Goal: Task Accomplishment & Management: Complete application form

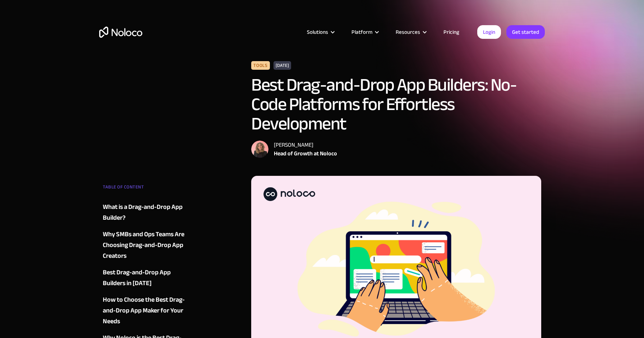
click at [443, 32] on link "Pricing" at bounding box center [451, 31] width 34 height 9
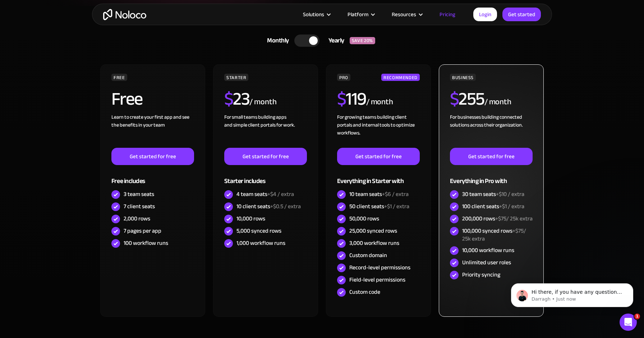
click at [470, 266] on div "Unlimited user roles" at bounding box center [486, 262] width 49 height 8
click at [481, 266] on div "Unlimited user roles" at bounding box center [486, 262] width 49 height 8
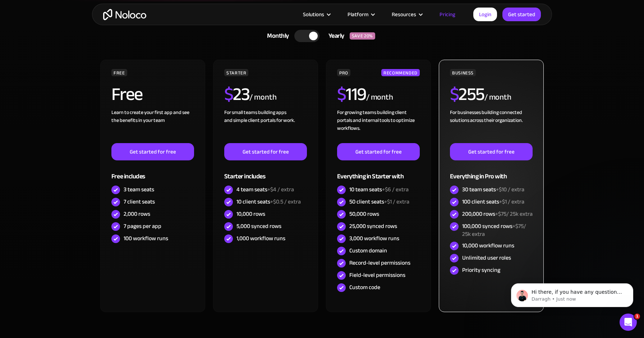
scroll to position [164, 0]
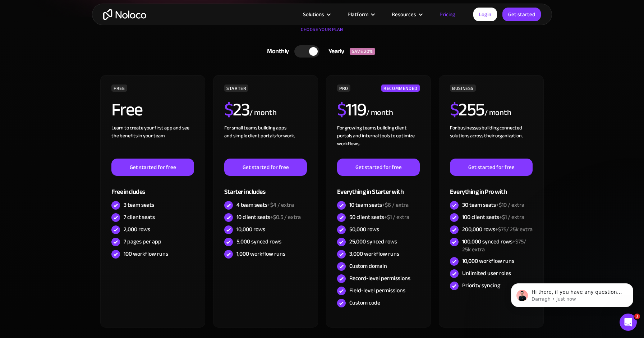
click at [304, 49] on div at bounding box center [306, 51] width 25 height 12
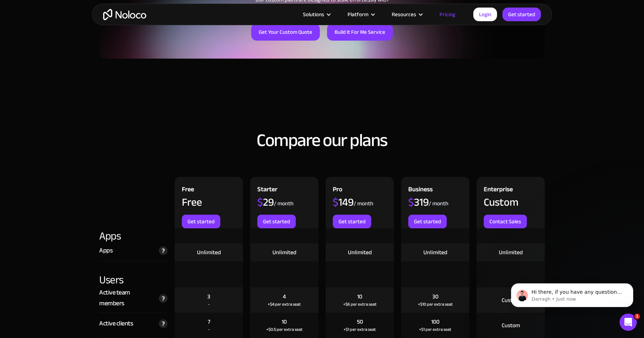
scroll to position [644, 0]
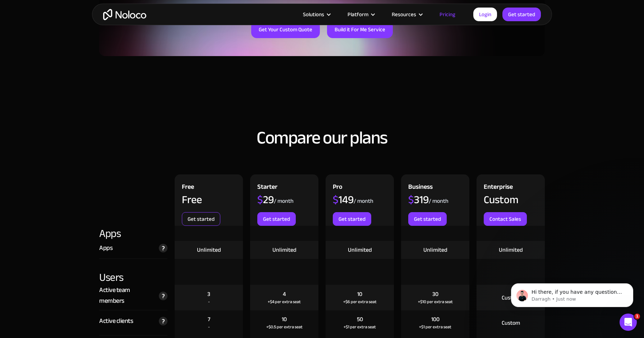
click at [206, 217] on link "Get started" at bounding box center [201, 219] width 38 height 14
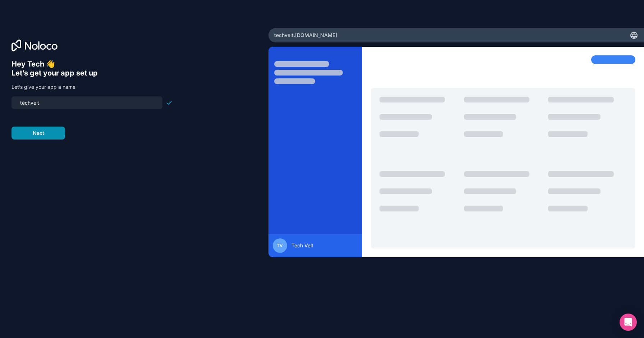
click at [49, 135] on button "Next" at bounding box center [38, 132] width 54 height 13
click at [43, 104] on input "techvelt-app" at bounding box center [87, 103] width 142 height 10
type input "tower-mobile"
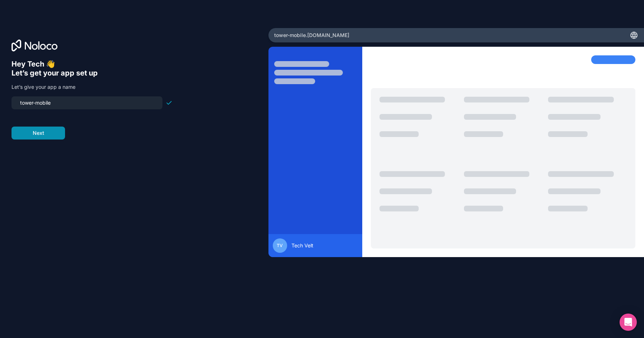
click at [33, 138] on button "Next" at bounding box center [38, 132] width 54 height 13
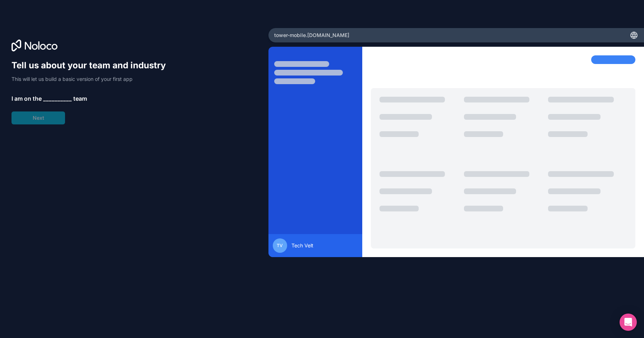
click at [43, 120] on div "Tell us about your team and industry This will let us build a basic version of …" at bounding box center [91, 92] width 161 height 65
click at [58, 97] on span "__________" at bounding box center [57, 98] width 29 height 9
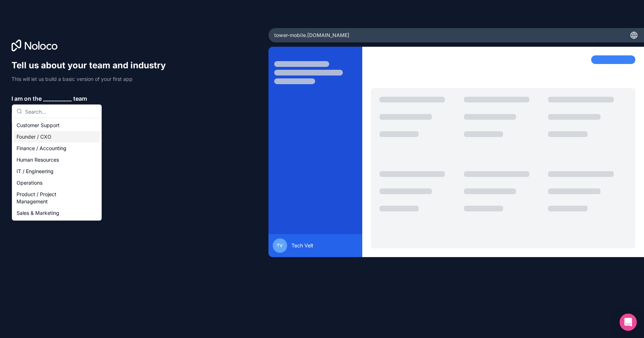
click at [57, 133] on div "Founder / CXO" at bounding box center [57, 136] width 86 height 11
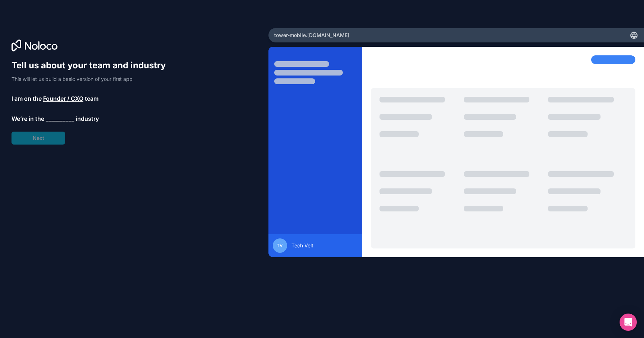
click at [54, 118] on span "__________" at bounding box center [60, 118] width 29 height 9
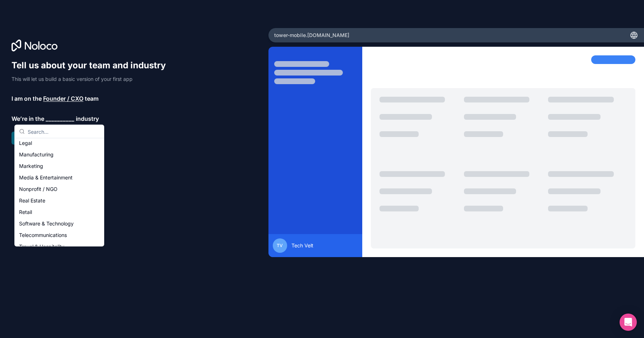
scroll to position [109, 0]
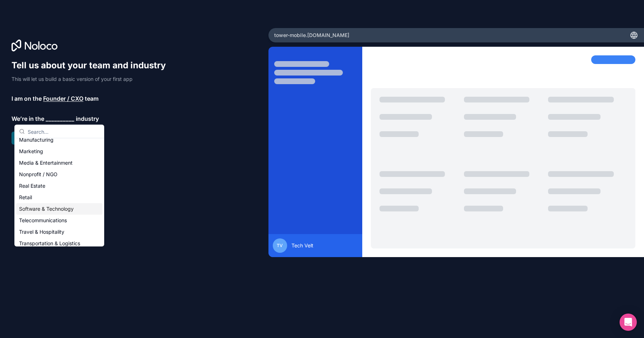
click at [61, 213] on div "Software & Technology" at bounding box center [59, 208] width 86 height 11
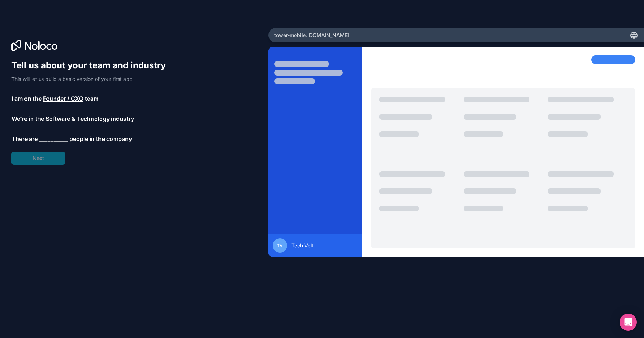
click at [51, 139] on span "__________" at bounding box center [53, 138] width 29 height 9
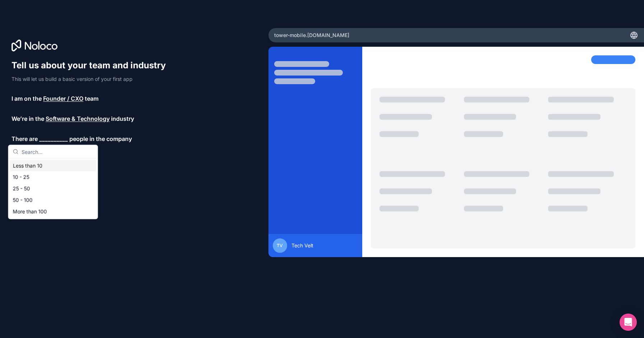
click at [48, 167] on div "Less than 10" at bounding box center [53, 165] width 86 height 11
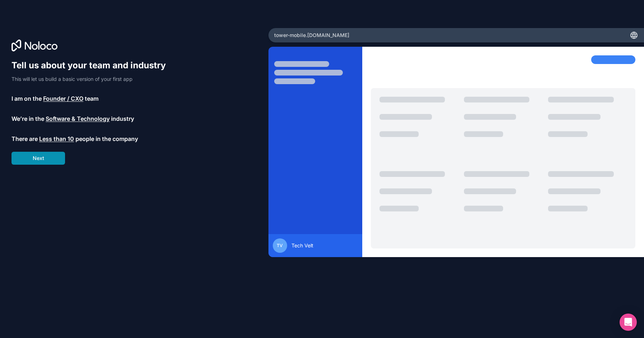
click at [42, 162] on button "Next" at bounding box center [38, 158] width 54 height 13
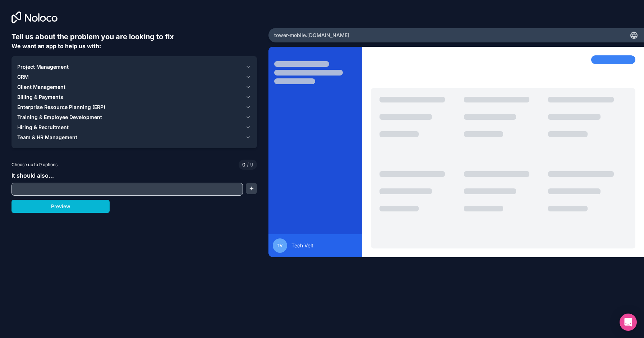
click at [248, 62] on button "Project Management" at bounding box center [134, 67] width 234 height 10
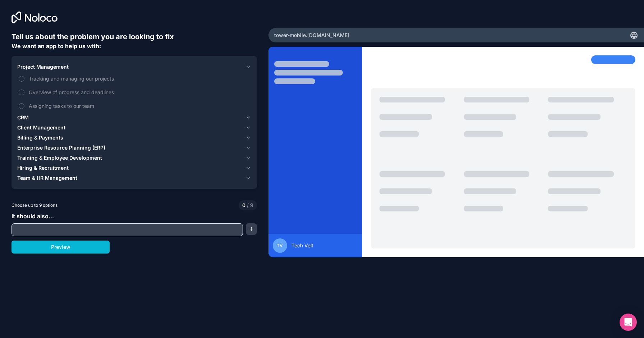
click at [112, 63] on div "Project Management" at bounding box center [129, 66] width 225 height 7
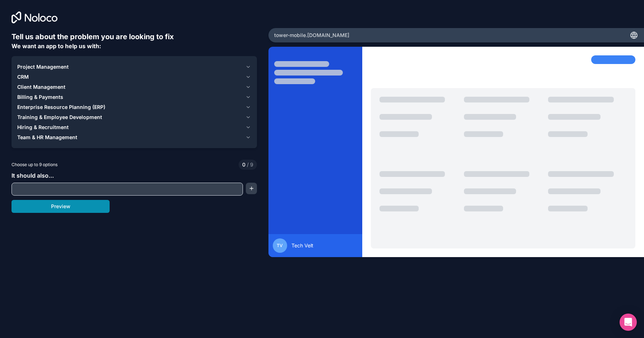
click at [94, 206] on button "Preview" at bounding box center [60, 206] width 98 height 13
click at [74, 137] on span "Team & HR Management" at bounding box center [47, 137] width 60 height 7
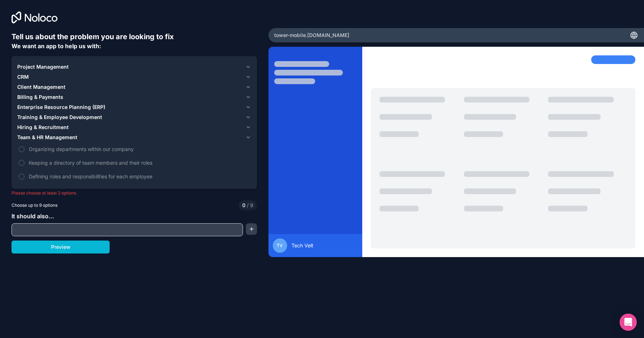
click at [74, 125] on div "Hiring & Recruitment" at bounding box center [129, 127] width 225 height 7
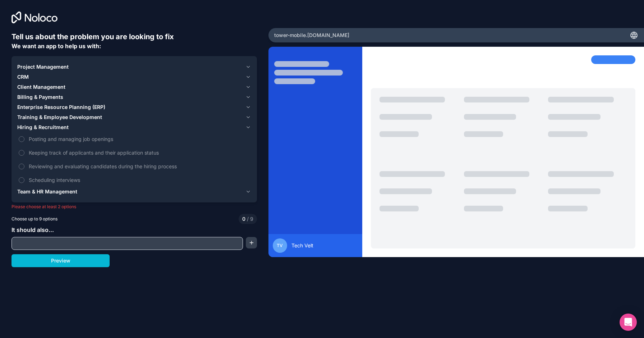
click at [70, 116] on span "Training & Employee Development" at bounding box center [59, 117] width 85 height 7
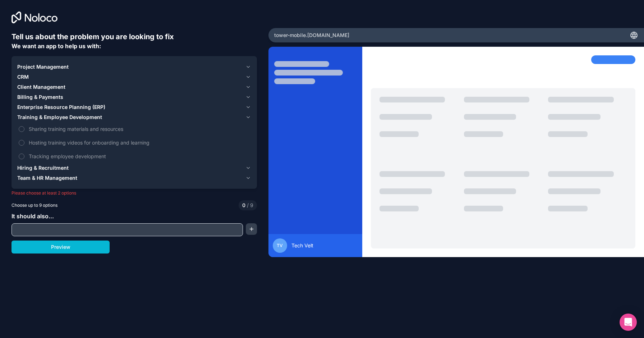
click at [70, 107] on span "Enterprise Resource Planning (ERP)" at bounding box center [61, 106] width 88 height 7
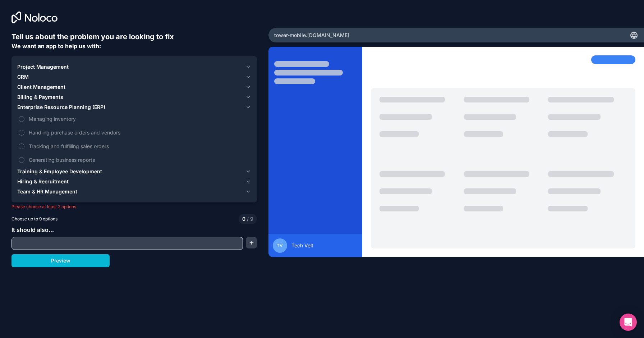
click at [68, 100] on div "Billing & Payments" at bounding box center [129, 96] width 225 height 7
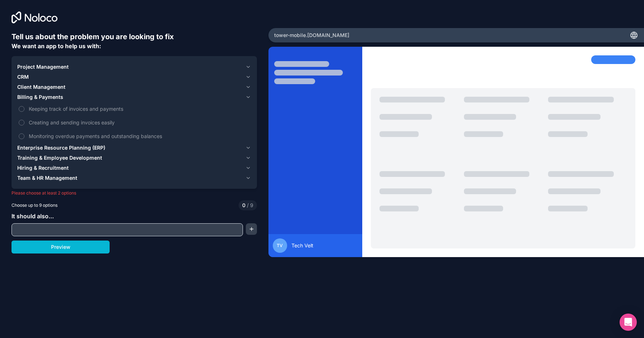
click at [64, 84] on span "Client Management" at bounding box center [41, 86] width 48 height 7
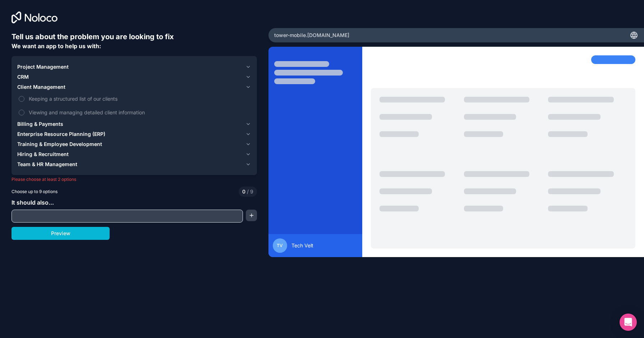
click at [61, 64] on span "Project Management" at bounding box center [42, 66] width 51 height 7
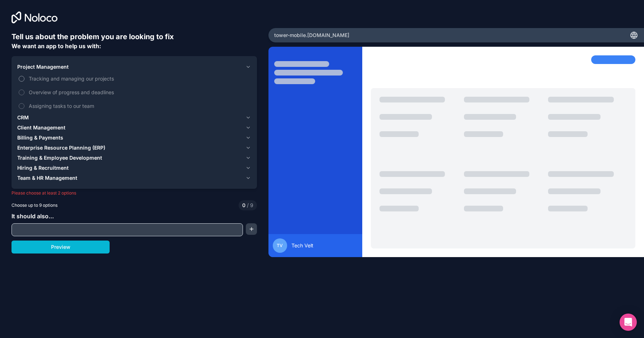
click at [22, 78] on button "Tracking and managing our projects" at bounding box center [22, 79] width 6 height 6
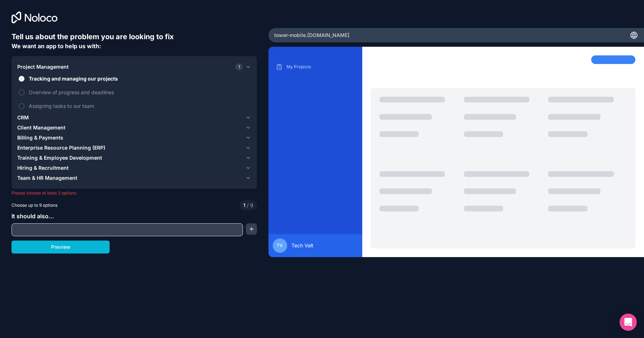
click at [28, 126] on span "Client Management" at bounding box center [41, 127] width 48 height 7
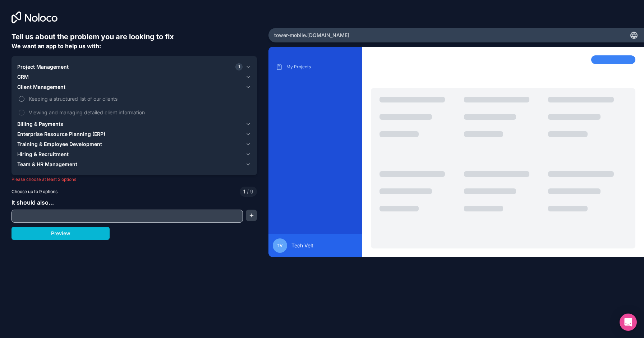
click at [19, 98] on button "Keeping a structured list of our clients" at bounding box center [22, 99] width 6 height 6
click at [23, 112] on button "Viewing and managing detailed client information" at bounding box center [22, 113] width 6 height 6
click at [27, 120] on button "Billing & Payments" at bounding box center [134, 124] width 234 height 10
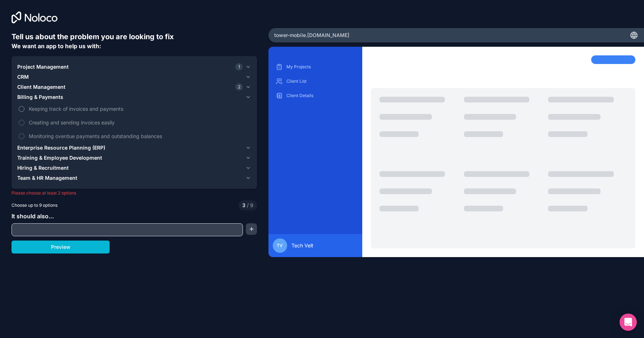
click at [20, 109] on button "Keeping track of invoices and payments" at bounding box center [22, 109] width 6 height 6
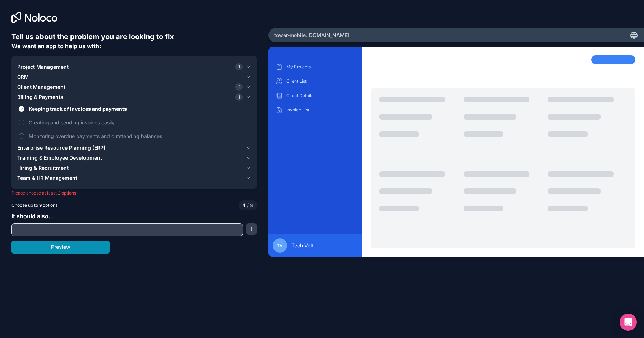
click at [70, 247] on button "Preview" at bounding box center [60, 246] width 98 height 13
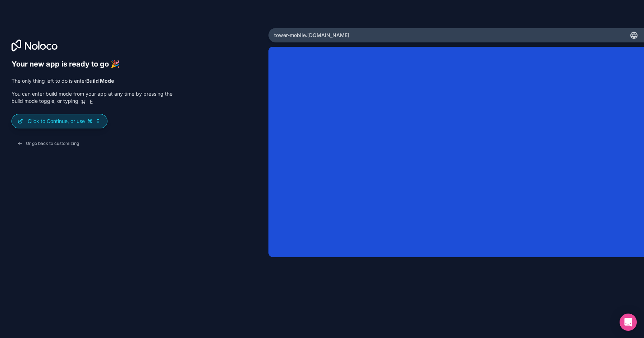
click at [64, 120] on p "Click to Continue, or use E" at bounding box center [65, 121] width 74 height 7
